Goal: Task Accomplishment & Management: Manage account settings

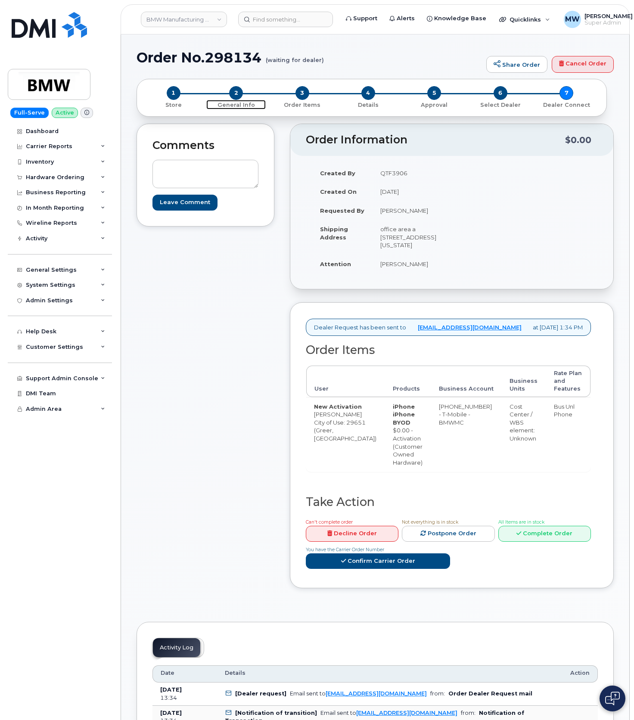
click at [237, 90] on span "2" at bounding box center [236, 93] width 14 height 14
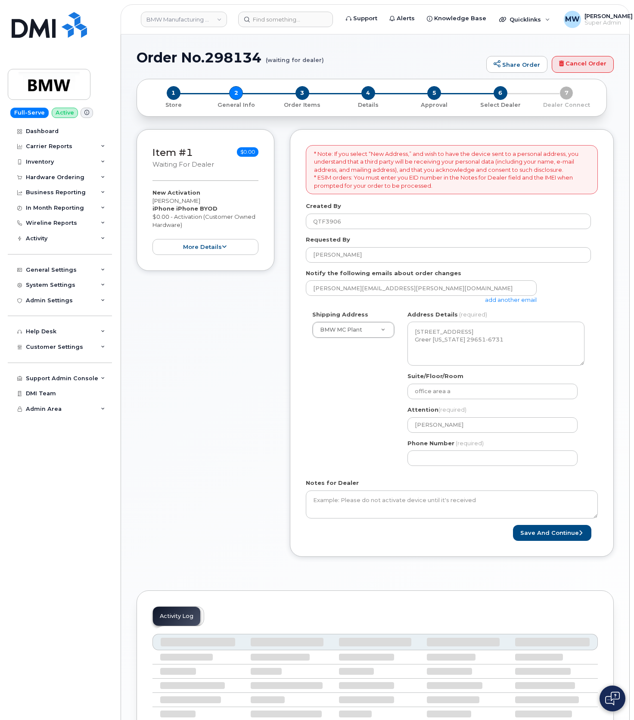
select select
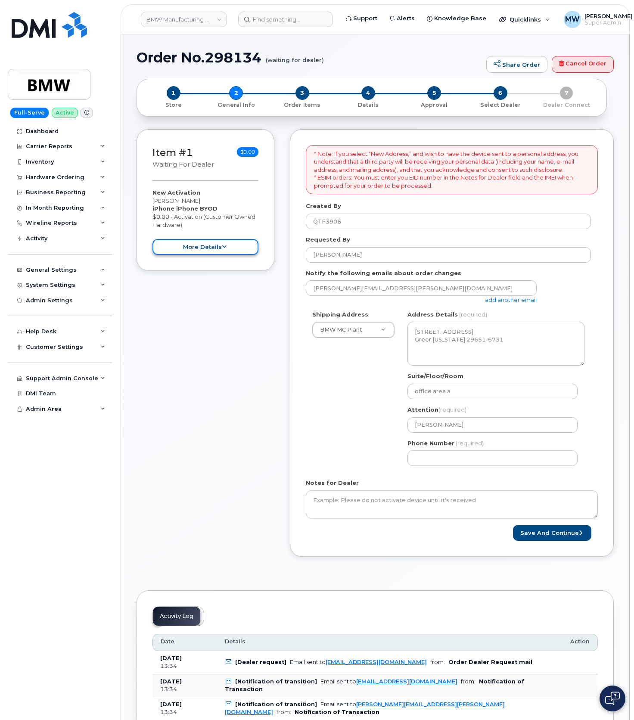
click at [219, 254] on button "more details" at bounding box center [206, 247] width 106 height 16
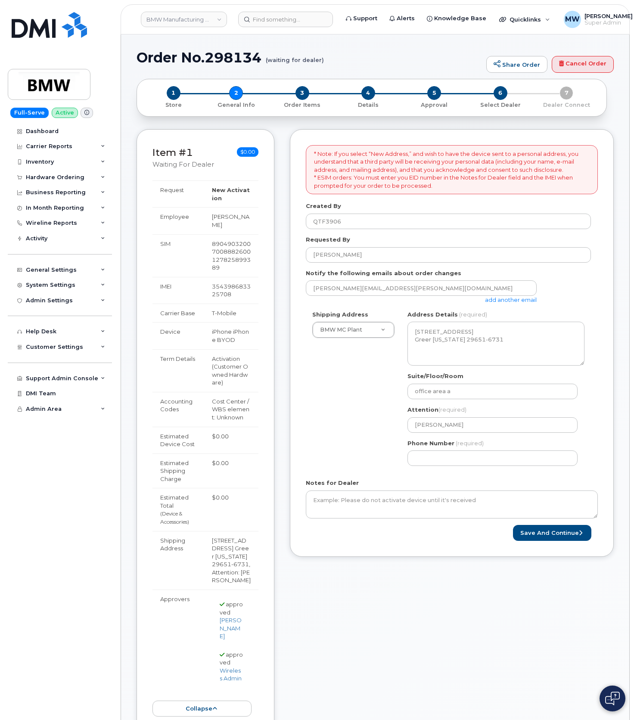
click at [220, 283] on td "354398683325708" at bounding box center [231, 290] width 54 height 27
copy td "354398683325708"
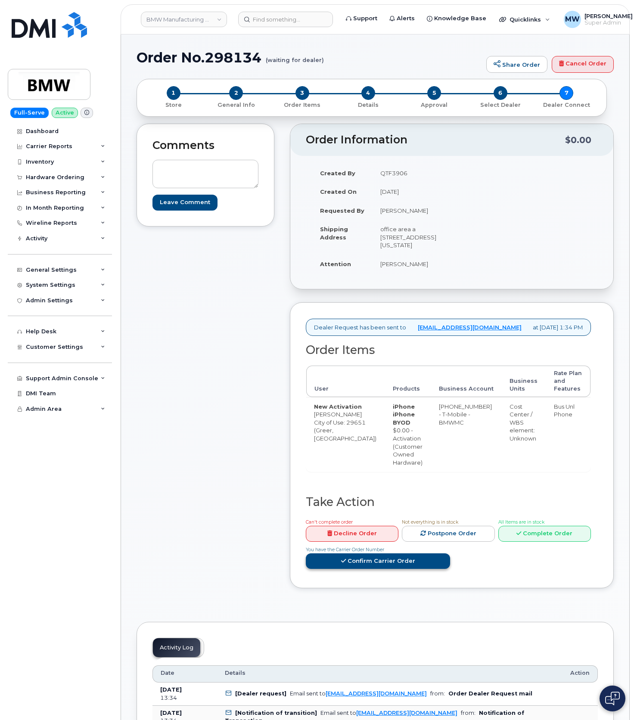
click at [402, 570] on link "Confirm Carrier Order" at bounding box center [378, 562] width 144 height 16
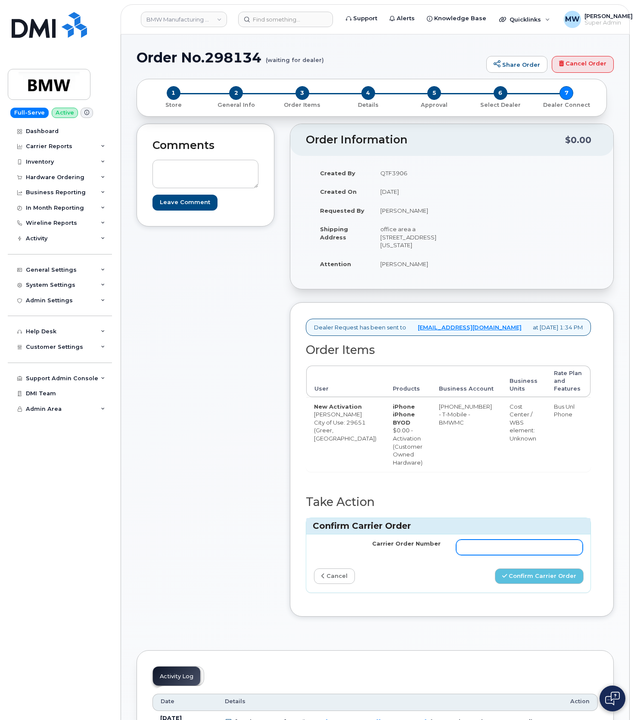
click at [481, 555] on input "Carrier Order Number" at bounding box center [519, 548] width 127 height 16
paste input "771631626"
type input "771631626"
click at [538, 585] on button "Confirm Carrier Order" at bounding box center [539, 577] width 89 height 16
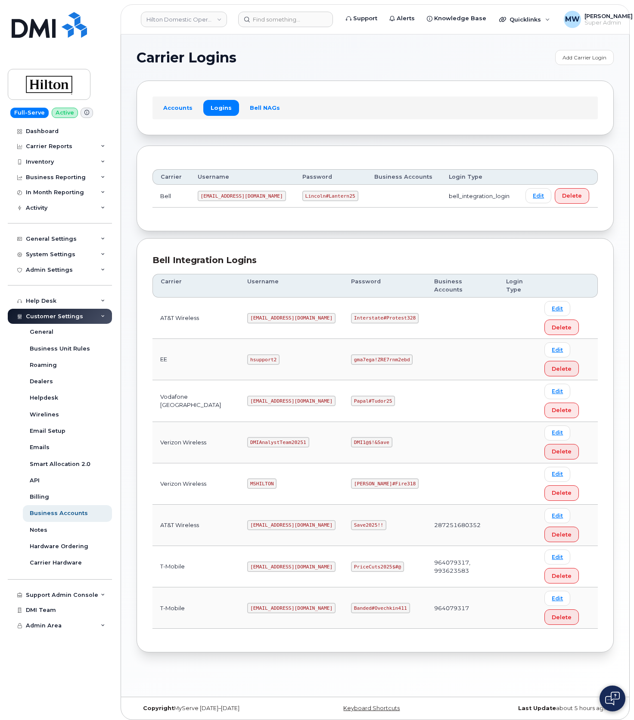
click at [362, 320] on code "Interstate#Protest328" at bounding box center [385, 318] width 68 height 10
copy code "Interstate#Protest328"
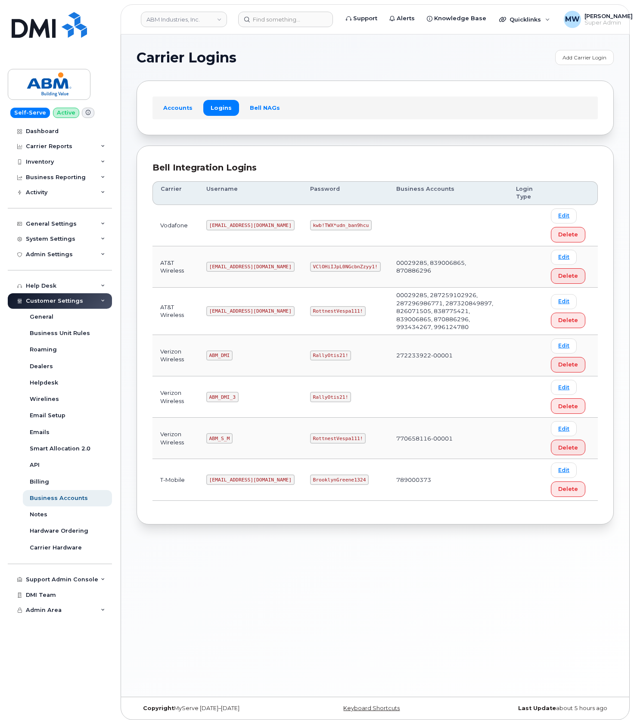
click at [319, 316] on td "RottnestVespa111!" at bounding box center [345, 311] width 86 height 47
click at [318, 312] on code "RottnestVespa111!" at bounding box center [338, 311] width 56 height 10
copy code "RottnestVespa111!"
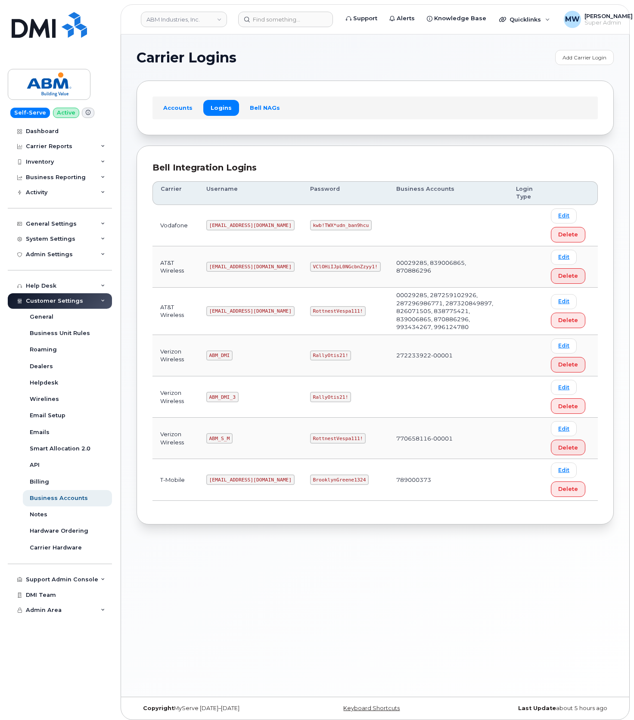
click at [223, 351] on code "ABM_DMI" at bounding box center [219, 356] width 26 height 10
copy code "ABM_DMI"
click at [310, 351] on code "RallyOtis21!" at bounding box center [330, 356] width 41 height 10
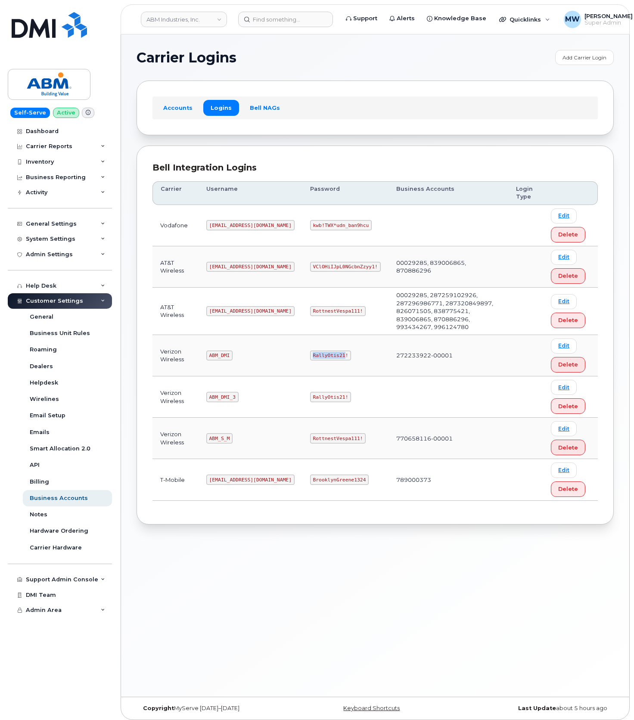
click at [310, 351] on code "RallyOtis21!" at bounding box center [330, 356] width 41 height 10
copy code "RallyOtis21"
click at [261, 18] on input at bounding box center [285, 20] width 95 height 16
paste input "4017864546"
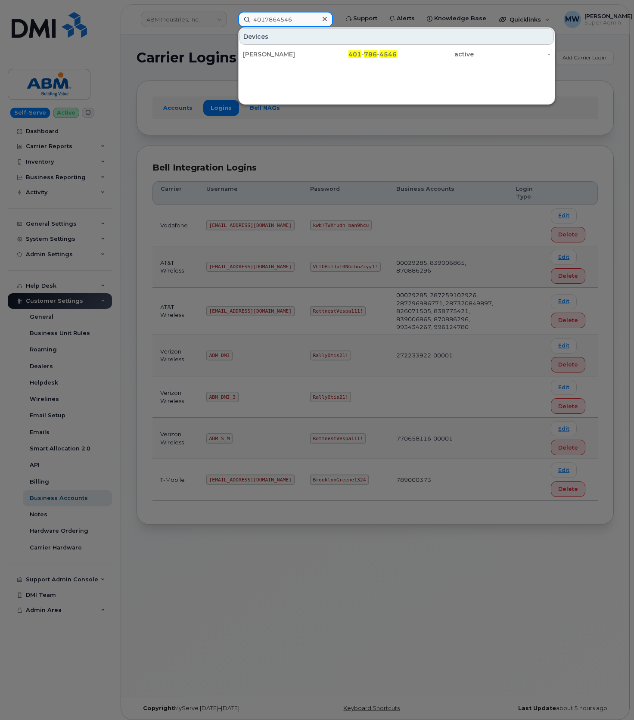
type input "4017864546"
click at [333, 64] on div "Devices HERB SKLAR 401 - 786 - 4546 active -" at bounding box center [396, 66] width 317 height 78
click at [333, 53] on div "401 - 786 - 4546" at bounding box center [358, 54] width 77 height 9
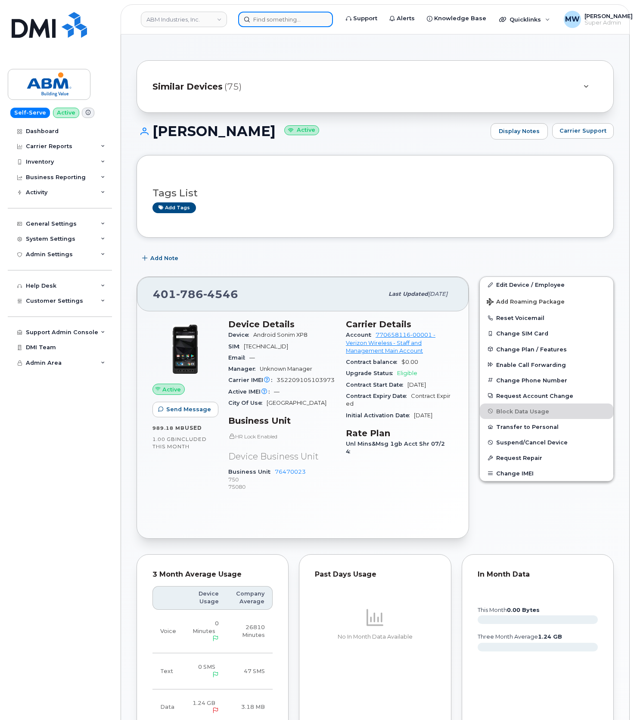
click at [271, 18] on input at bounding box center [285, 20] width 95 height 16
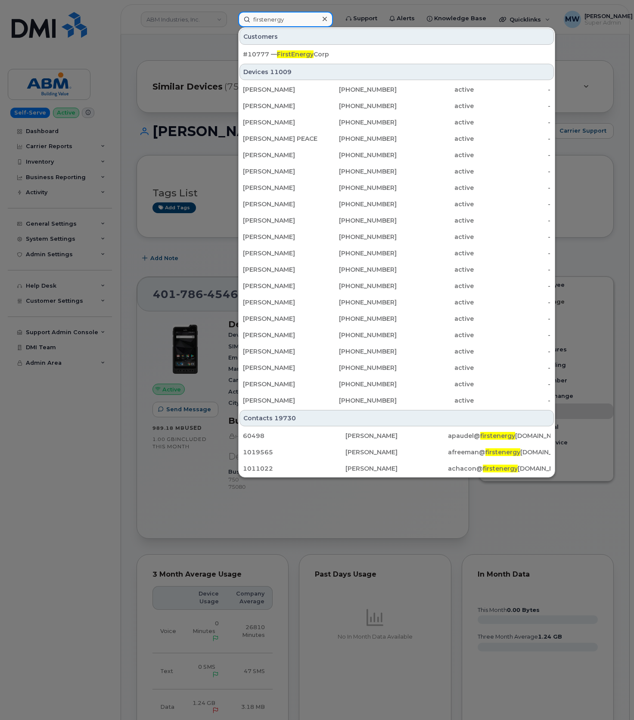
type input "firstenergy"
click at [298, 48] on div "#10777 — FirstEnergy Corp" at bounding box center [397, 55] width 308 height 16
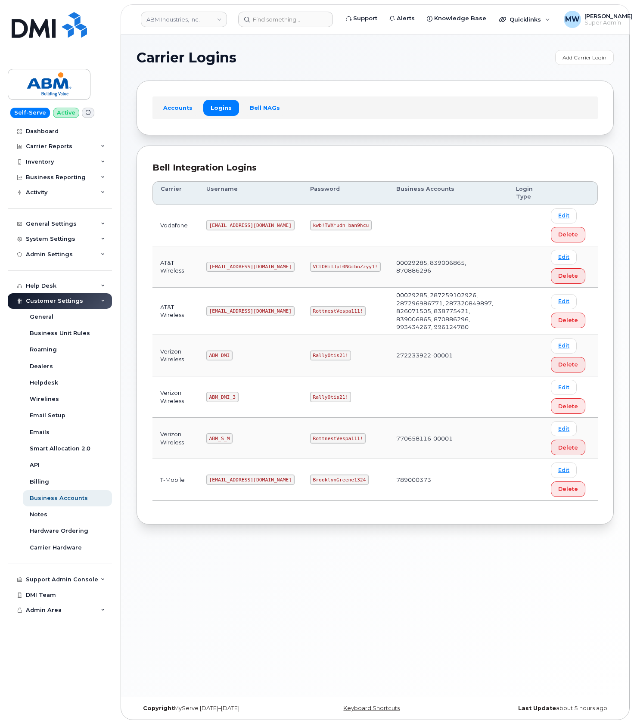
click at [218, 434] on code "ABM_S_M" at bounding box center [219, 438] width 26 height 10
copy code "ABM_S_M"
click at [315, 438] on code "RottnestVespa111!" at bounding box center [338, 438] width 56 height 10
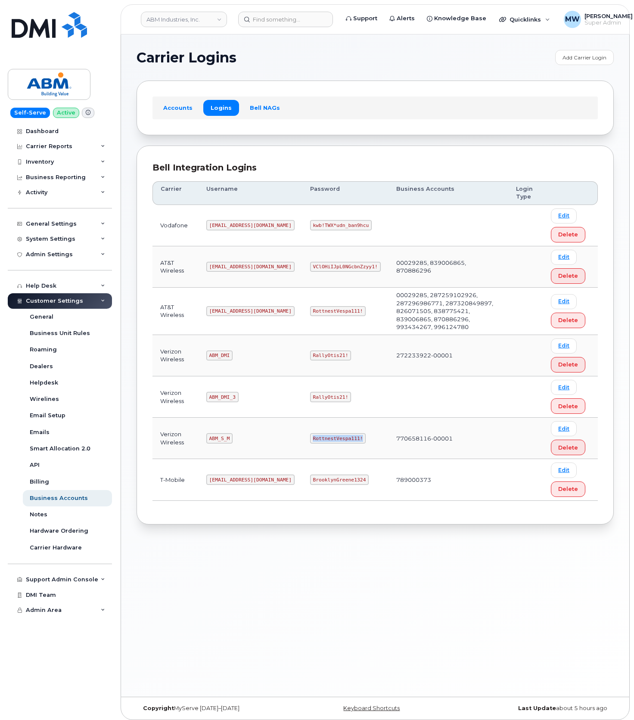
click at [315, 438] on code "RottnestVespa111!" at bounding box center [338, 438] width 56 height 10
copy code "RottnestVespa111!"
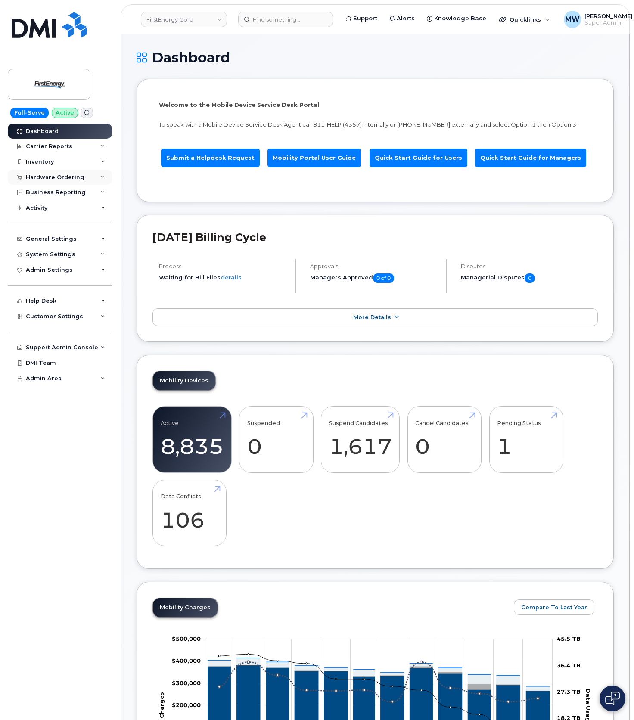
click at [58, 178] on div "Hardware Ordering" at bounding box center [55, 177] width 59 height 7
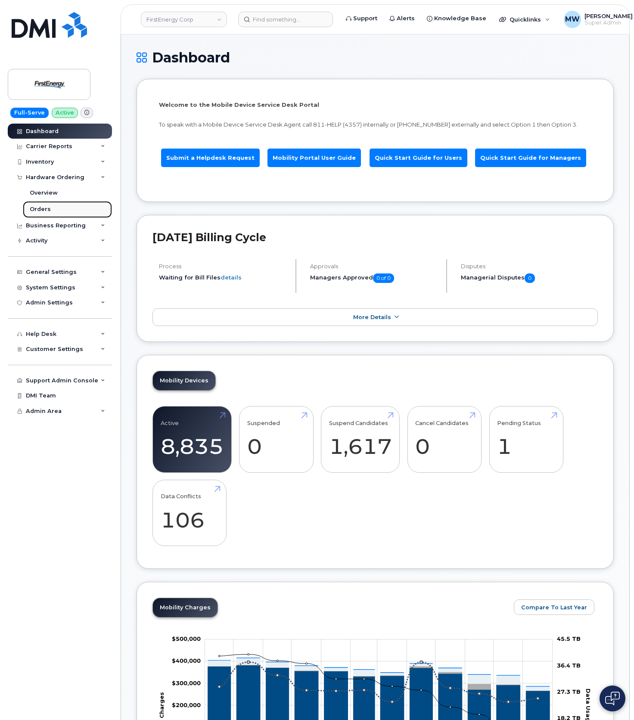
click at [51, 207] on link "Orders" at bounding box center [67, 209] width 89 height 16
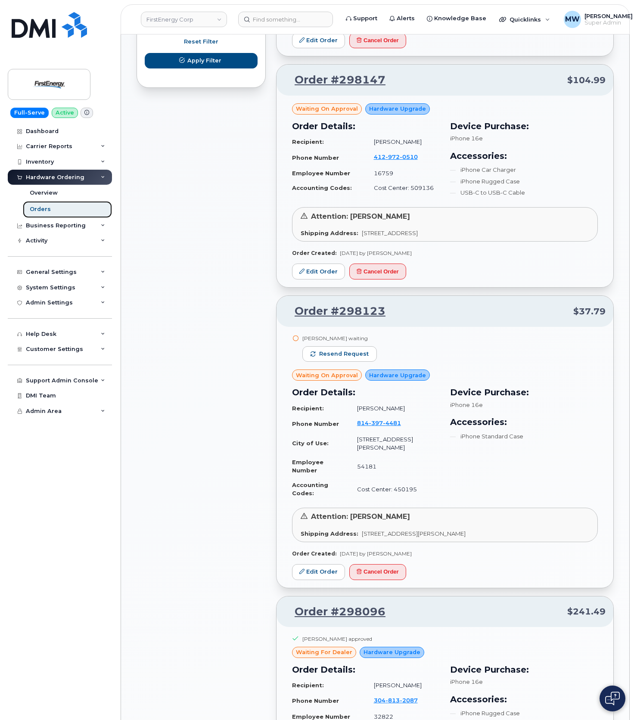
scroll to position [459, 0]
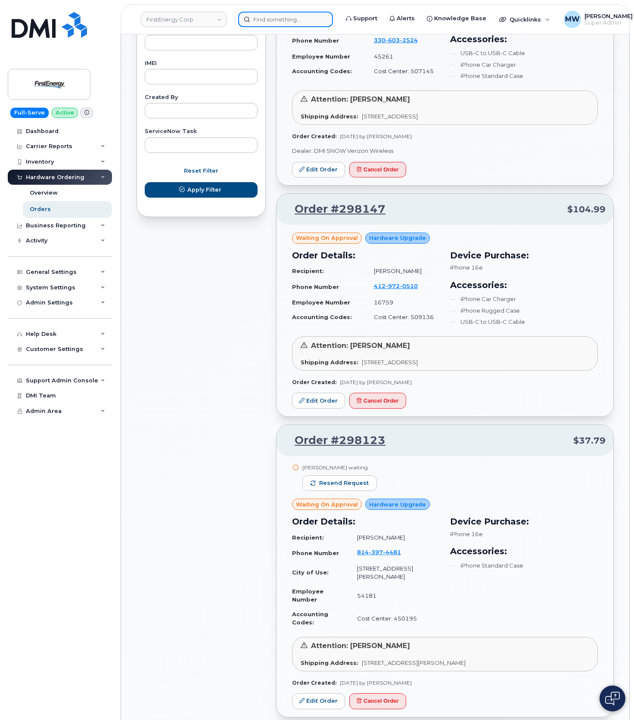
click at [264, 23] on input at bounding box center [285, 20] width 95 height 16
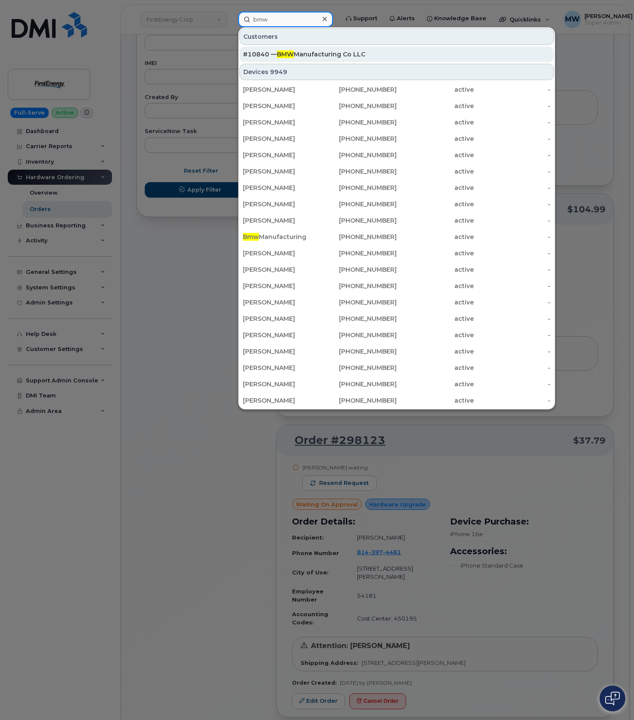
type input "bmw"
click at [364, 55] on div "#10840 — BMW Manufacturing Co LLC" at bounding box center [397, 54] width 308 height 9
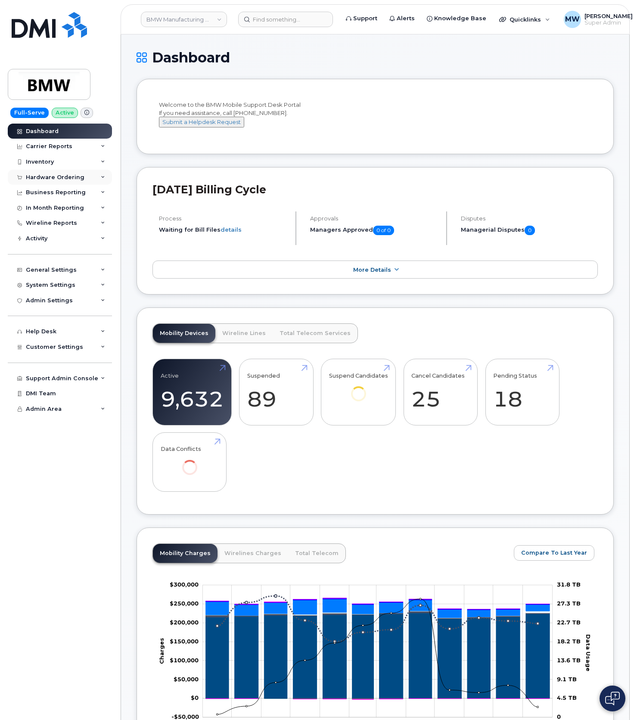
click at [49, 177] on div "Hardware Ordering" at bounding box center [55, 177] width 59 height 7
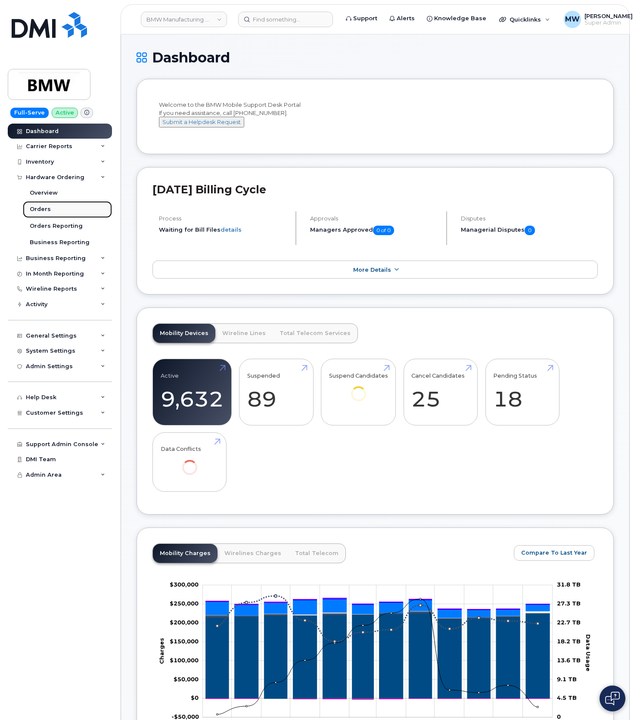
click at [45, 209] on div "Orders" at bounding box center [40, 210] width 21 height 8
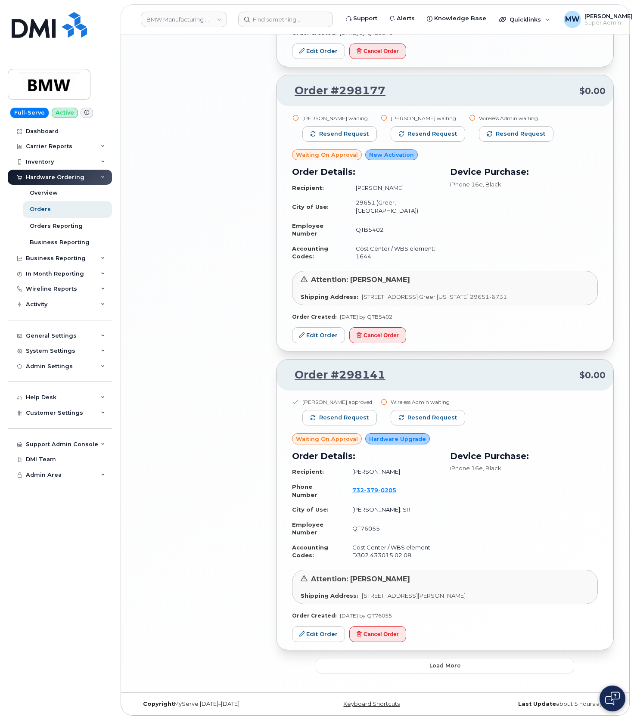
scroll to position [1589, 0]
click at [442, 666] on span "Load more" at bounding box center [445, 666] width 31 height 8
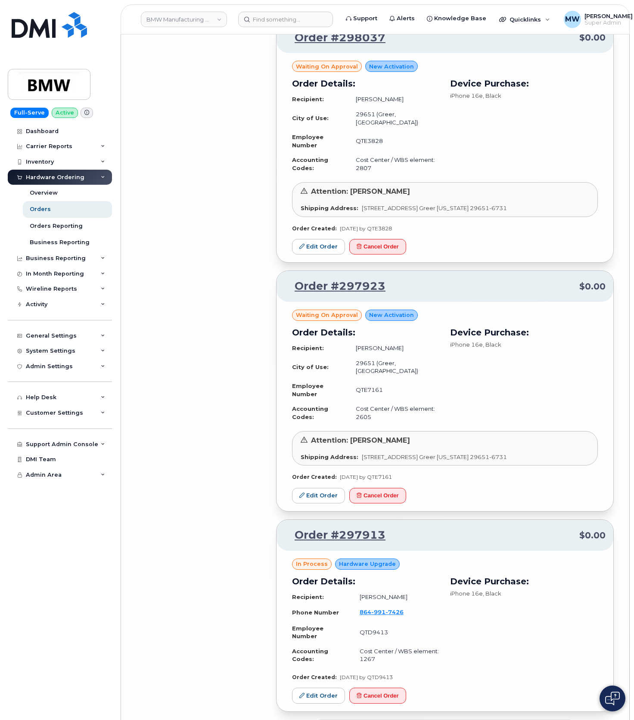
scroll to position [3517, 0]
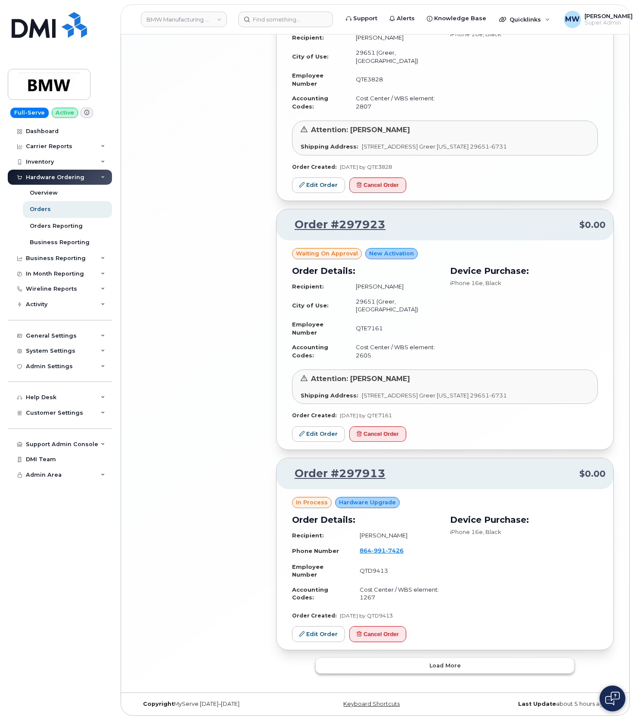
click at [448, 664] on span "Load more" at bounding box center [445, 666] width 31 height 8
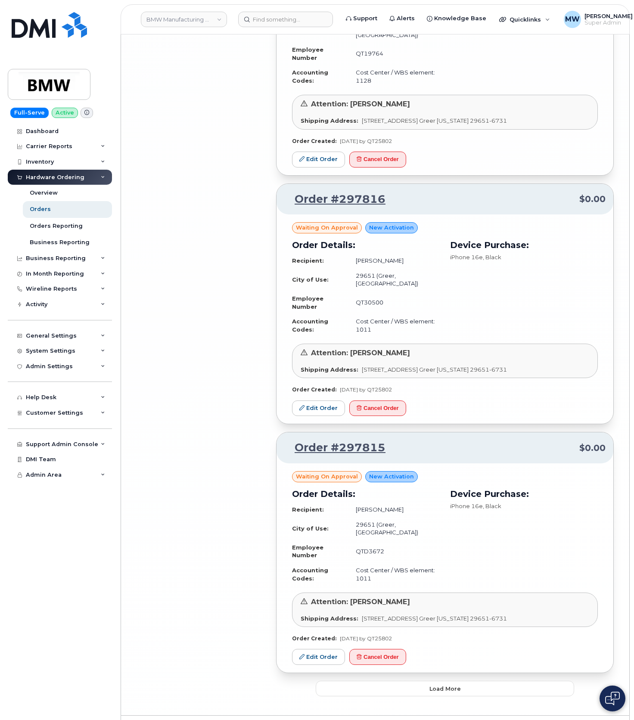
scroll to position [5468, 0]
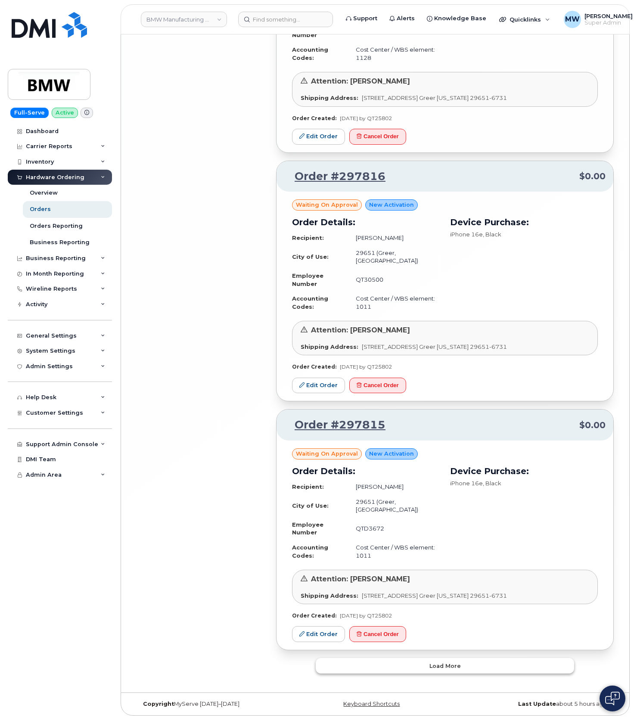
click at [447, 668] on span "Load more" at bounding box center [445, 666] width 31 height 8
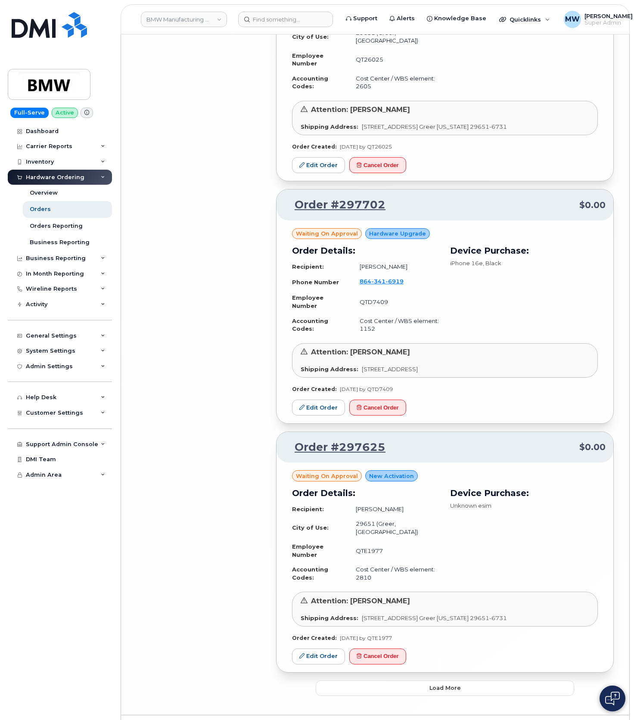
scroll to position [7447, 0]
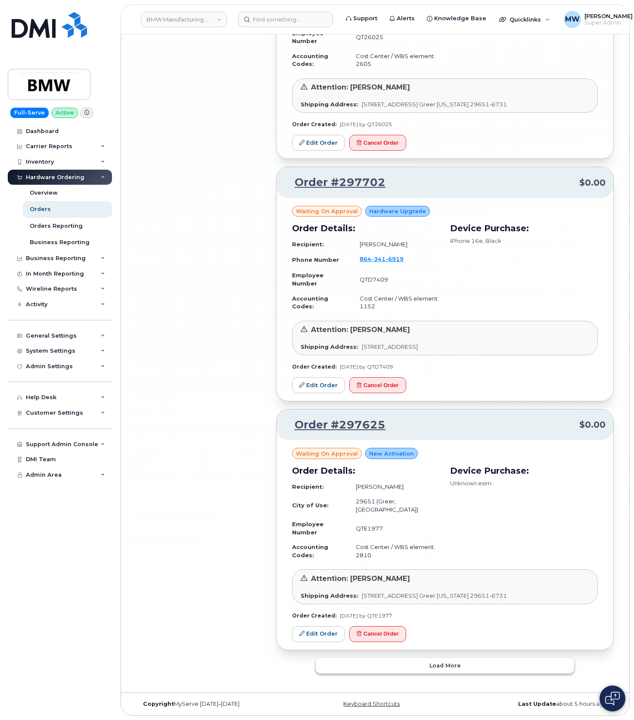
click at [447, 665] on span "Load more" at bounding box center [445, 666] width 31 height 8
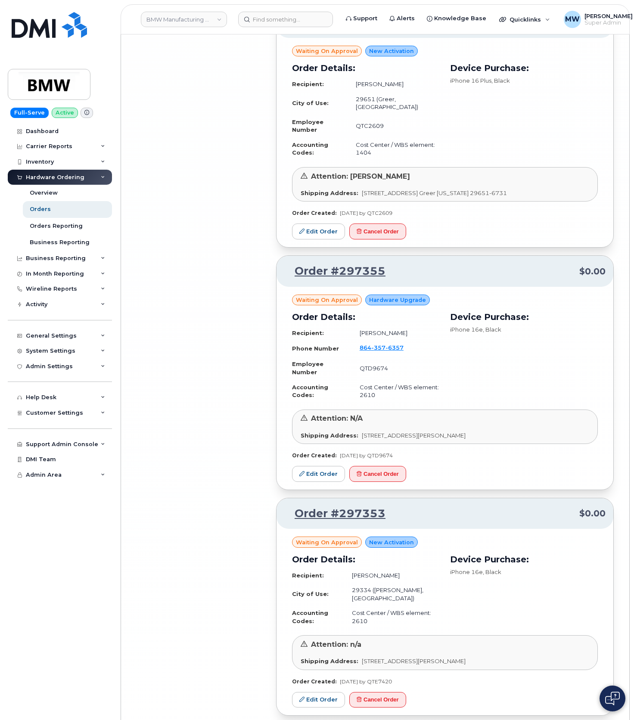
scroll to position [9446, 0]
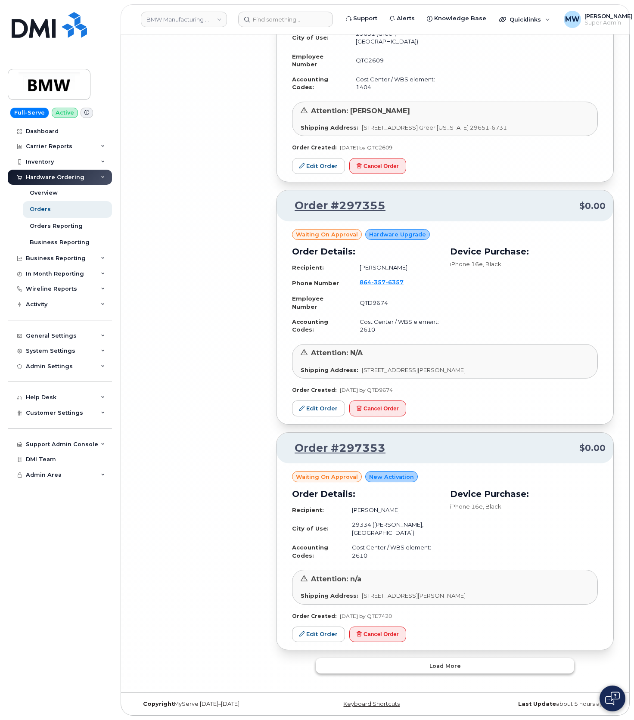
click at [445, 667] on span "Load more" at bounding box center [445, 666] width 31 height 8
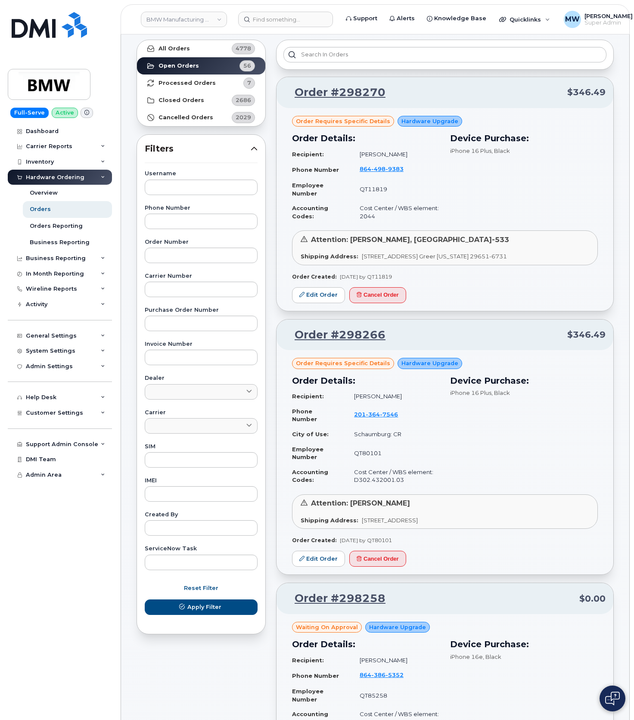
scroll to position [0, 0]
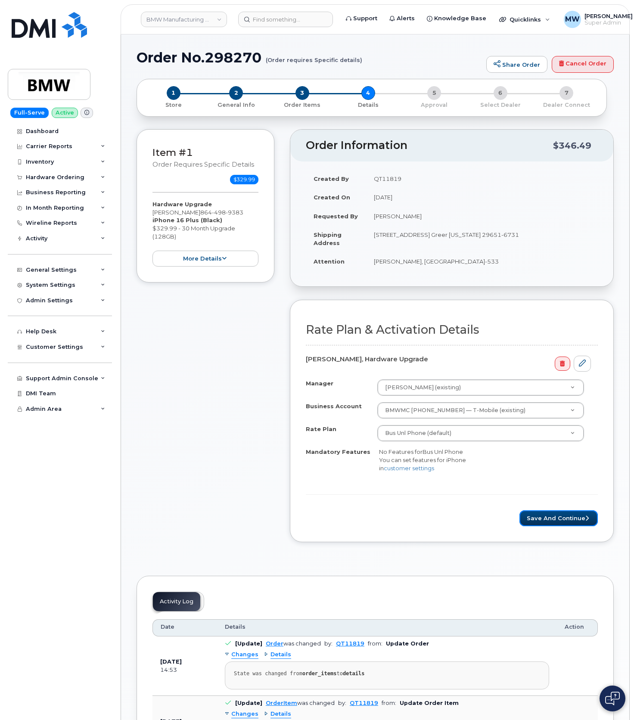
drag, startPoint x: 555, startPoint y: 517, endPoint x: 457, endPoint y: 206, distance: 326.5
click at [554, 517] on button "Save and Continue" at bounding box center [559, 519] width 78 height 16
click at [547, 524] on button "Save and Continue" at bounding box center [559, 519] width 78 height 16
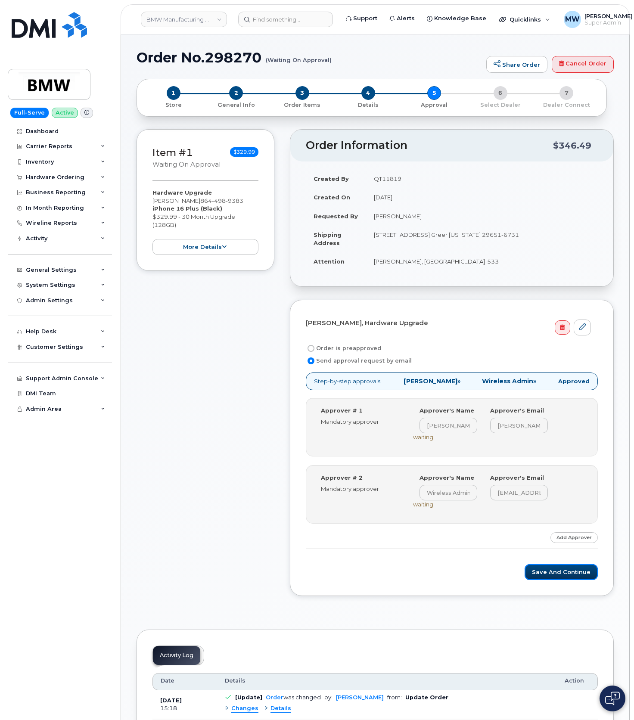
drag, startPoint x: 582, startPoint y: 574, endPoint x: 574, endPoint y: 407, distance: 167.3
click at [581, 573] on button "Save and Continue" at bounding box center [561, 572] width 73 height 16
drag, startPoint x: 572, startPoint y: 576, endPoint x: 454, endPoint y: 203, distance: 391.9
click at [572, 575] on button "Save and Continue" at bounding box center [561, 572] width 73 height 16
